Goal: Find specific page/section

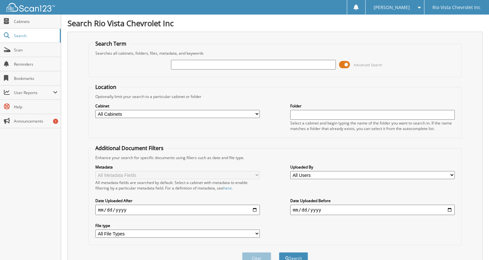
click at [243, 61] on input "text" at bounding box center [253, 65] width 164 height 10
type input "58628"
click at [279, 252] on button "Search" at bounding box center [293, 258] width 29 height 12
click at [291, 254] on button "Search" at bounding box center [293, 258] width 29 height 12
click at [25, 22] on span "Cabinets" at bounding box center [36, 21] width 44 height 5
